Goal: Task Accomplishment & Management: Manage account settings

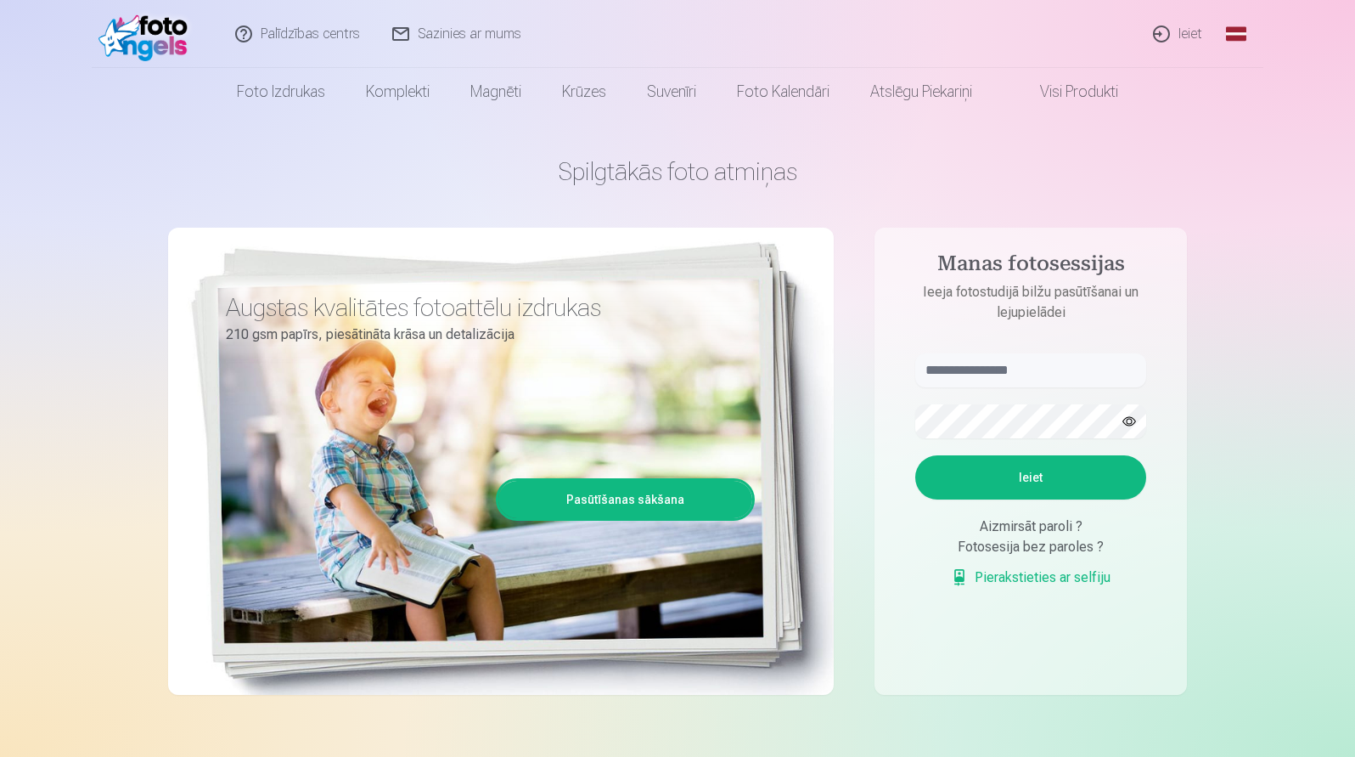
click at [1241, 32] on link "Global" at bounding box center [1236, 34] width 34 height 68
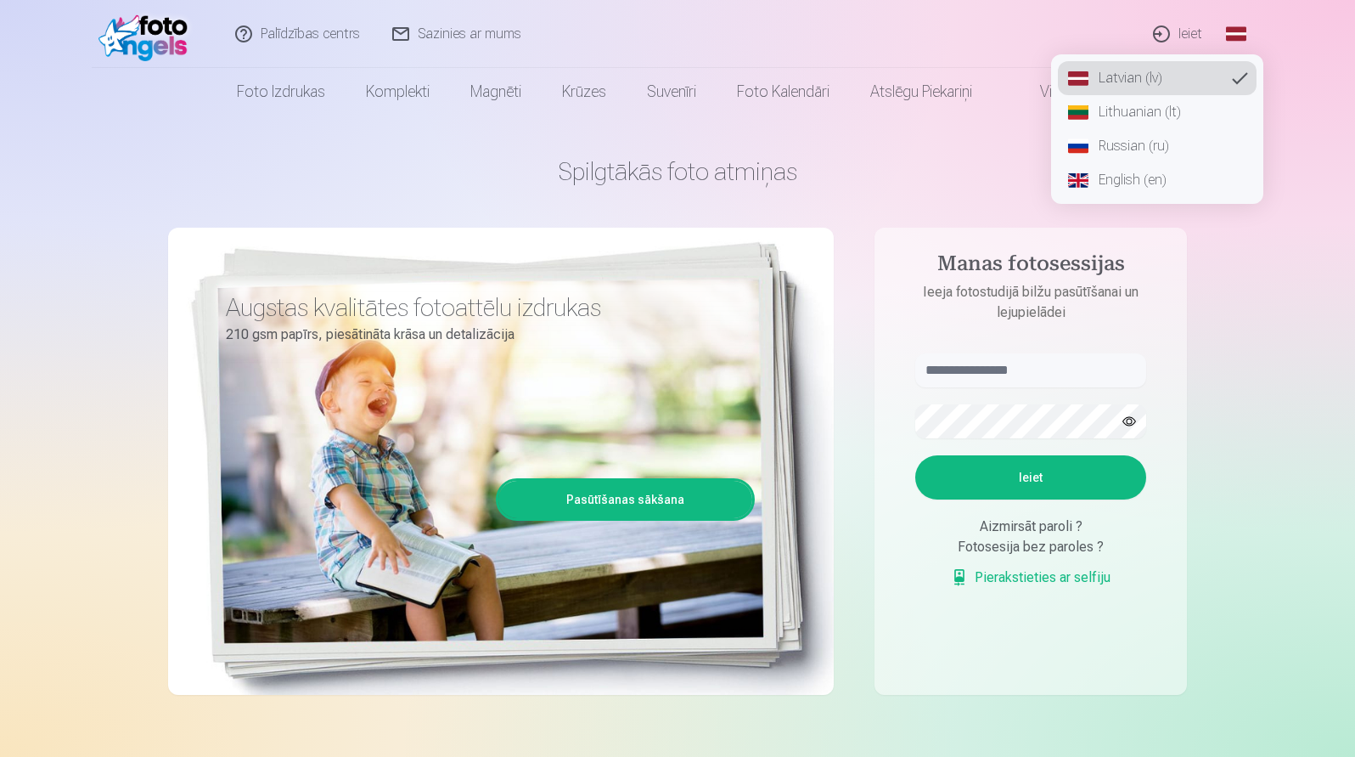
click at [1132, 139] on link "Russian (ru)" at bounding box center [1157, 146] width 199 height 34
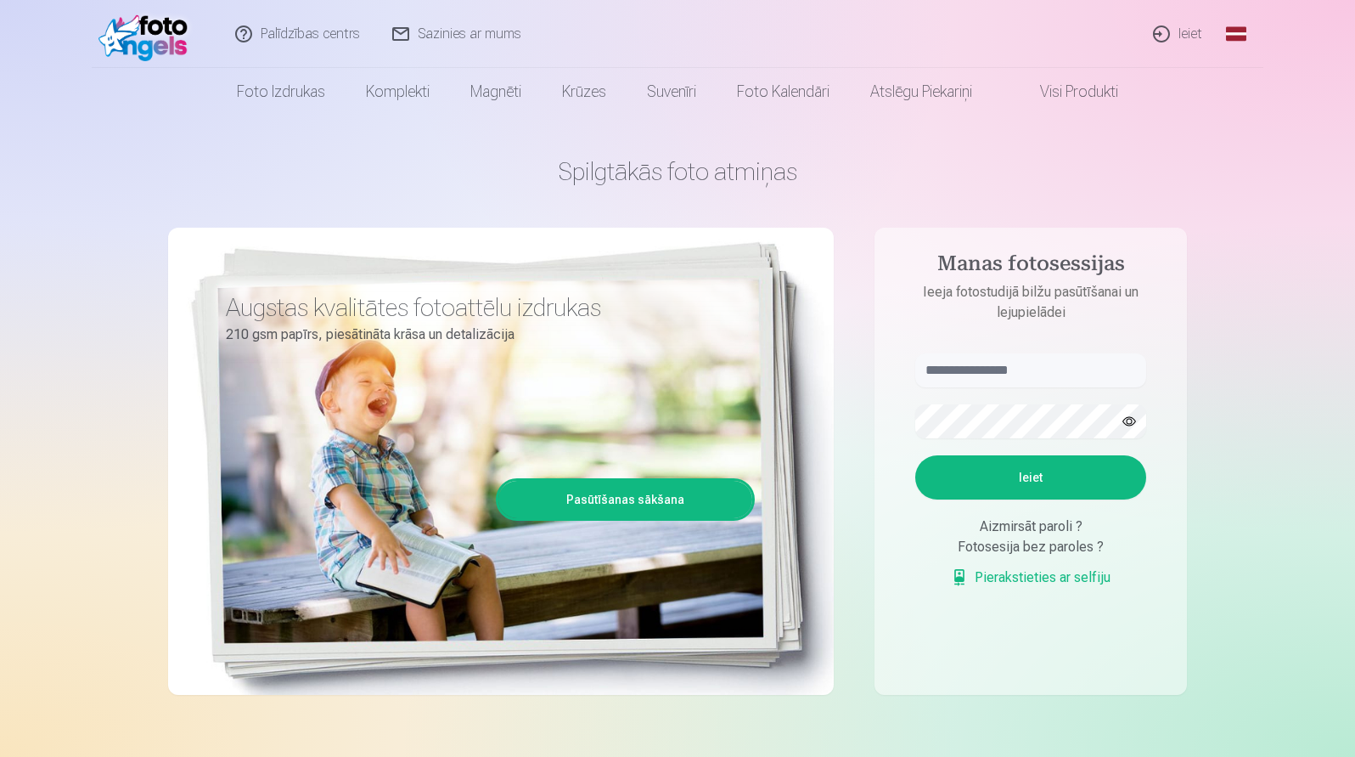
click at [1227, 30] on link "Global" at bounding box center [1236, 34] width 34 height 68
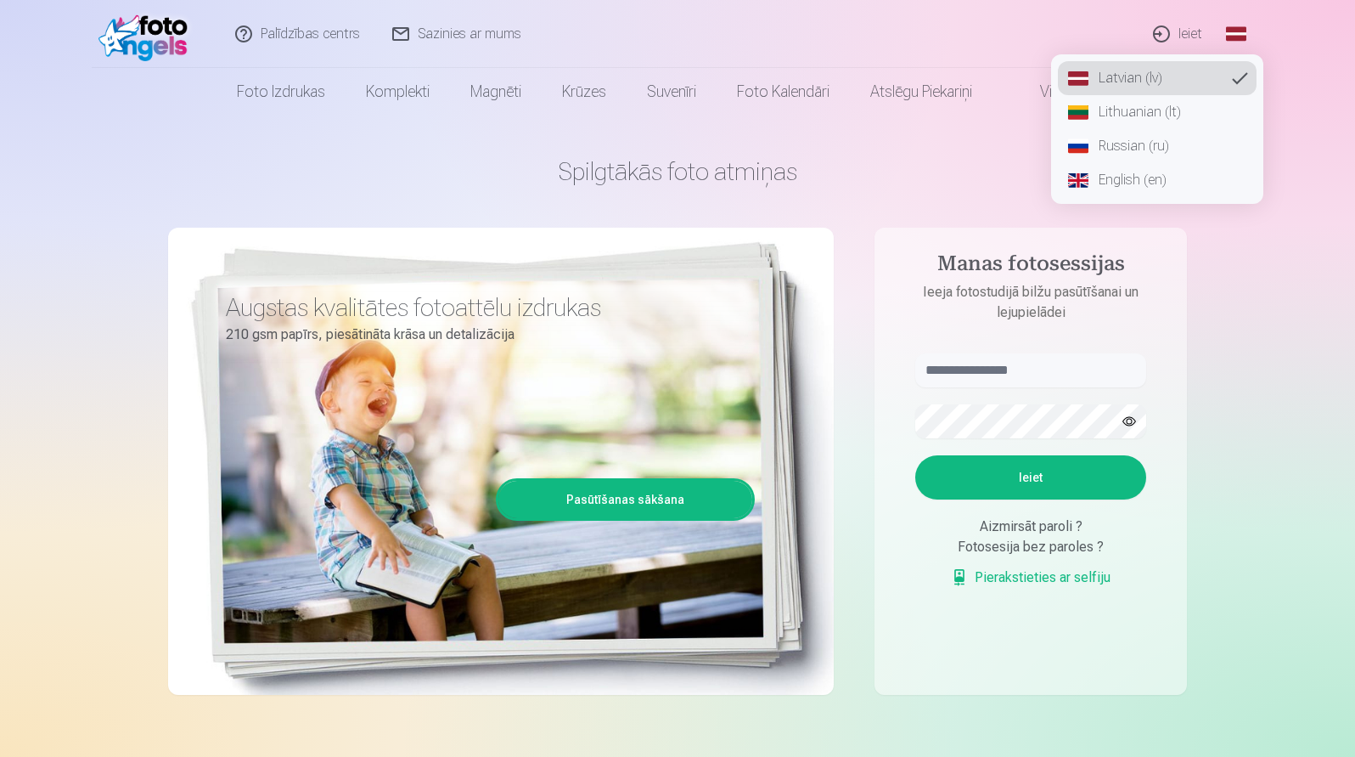
click at [1127, 144] on link "Russian (ru)" at bounding box center [1157, 146] width 199 height 34
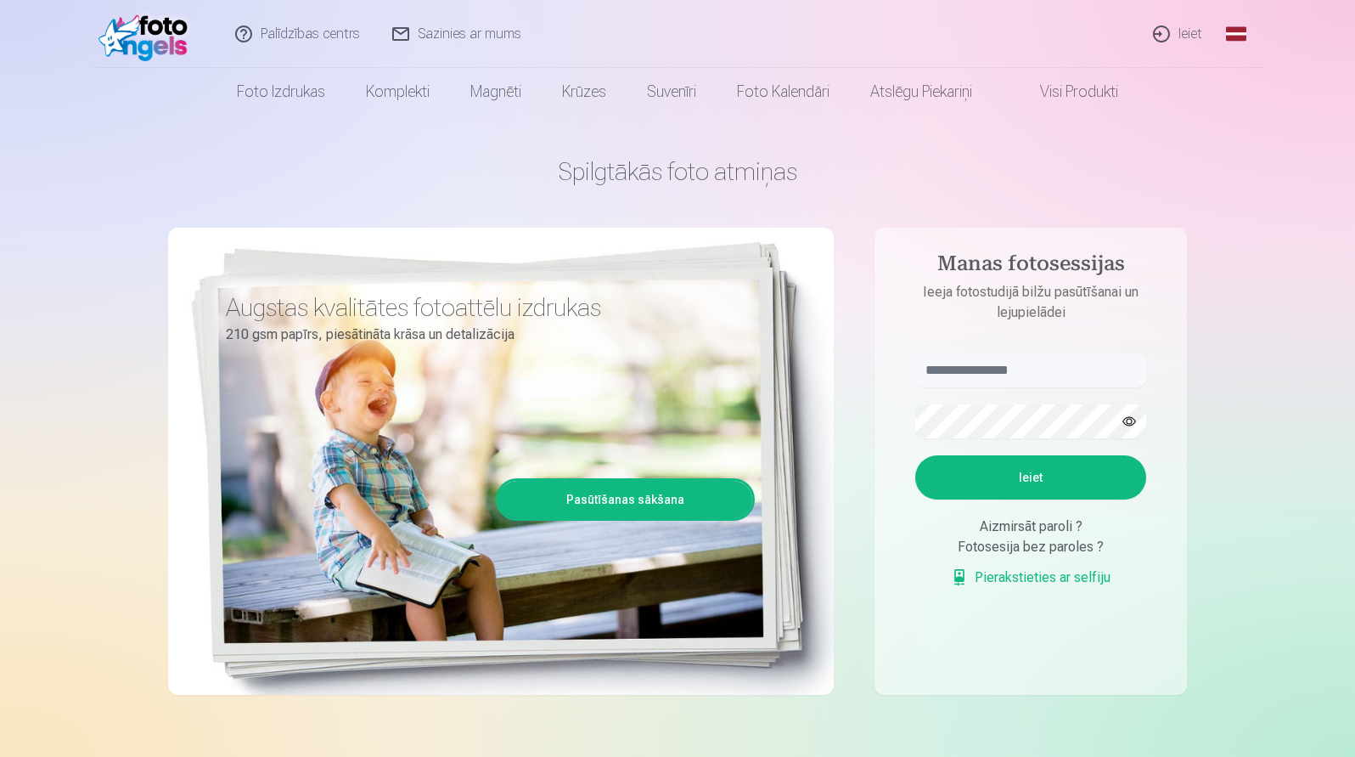
click at [1161, 30] on link "Ieiet" at bounding box center [1179, 34] width 82 height 68
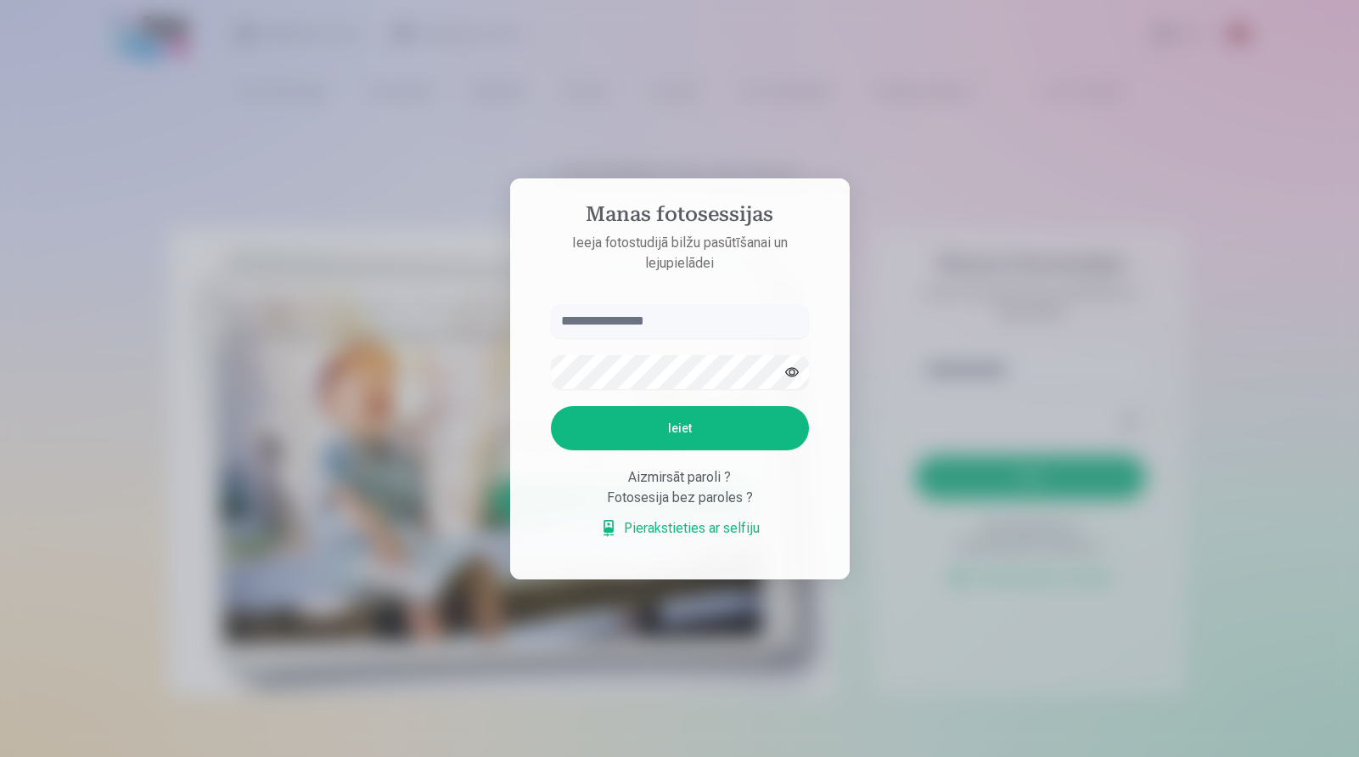
click at [742, 329] on input "text" at bounding box center [680, 321] width 258 height 34
type input "**********"
click at [680, 424] on button "Войти" at bounding box center [680, 428] width 258 height 44
